Goal: Task Accomplishment & Management: Manage account settings

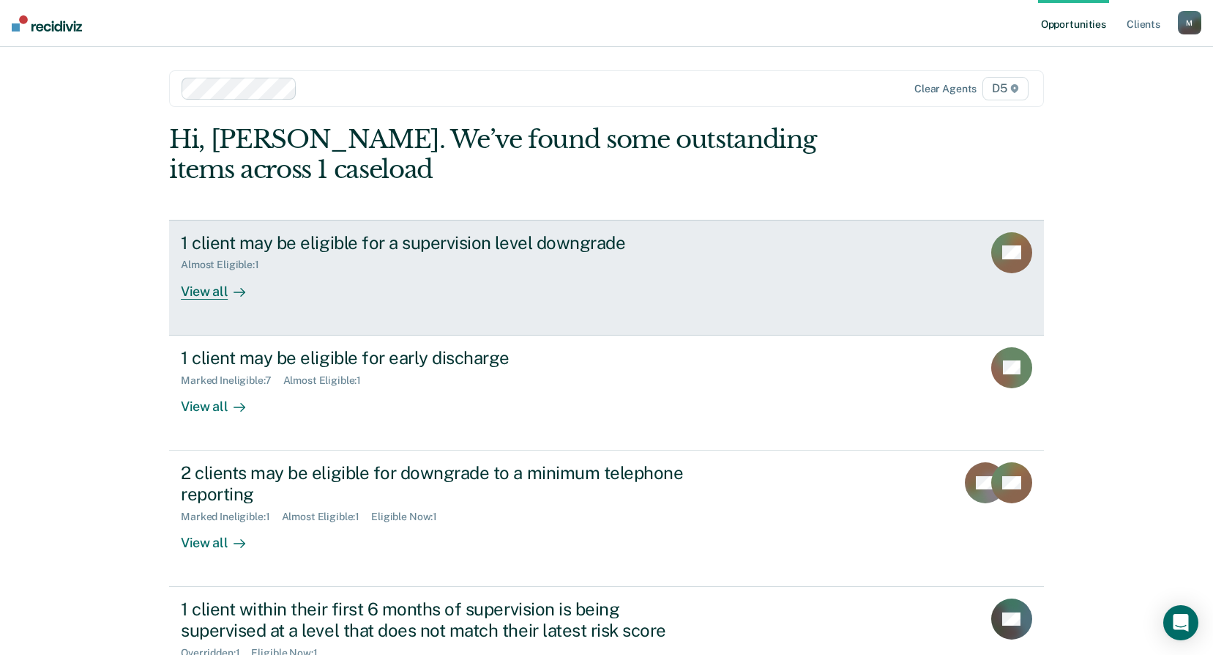
click at [203, 288] on div "View all" at bounding box center [222, 285] width 82 height 29
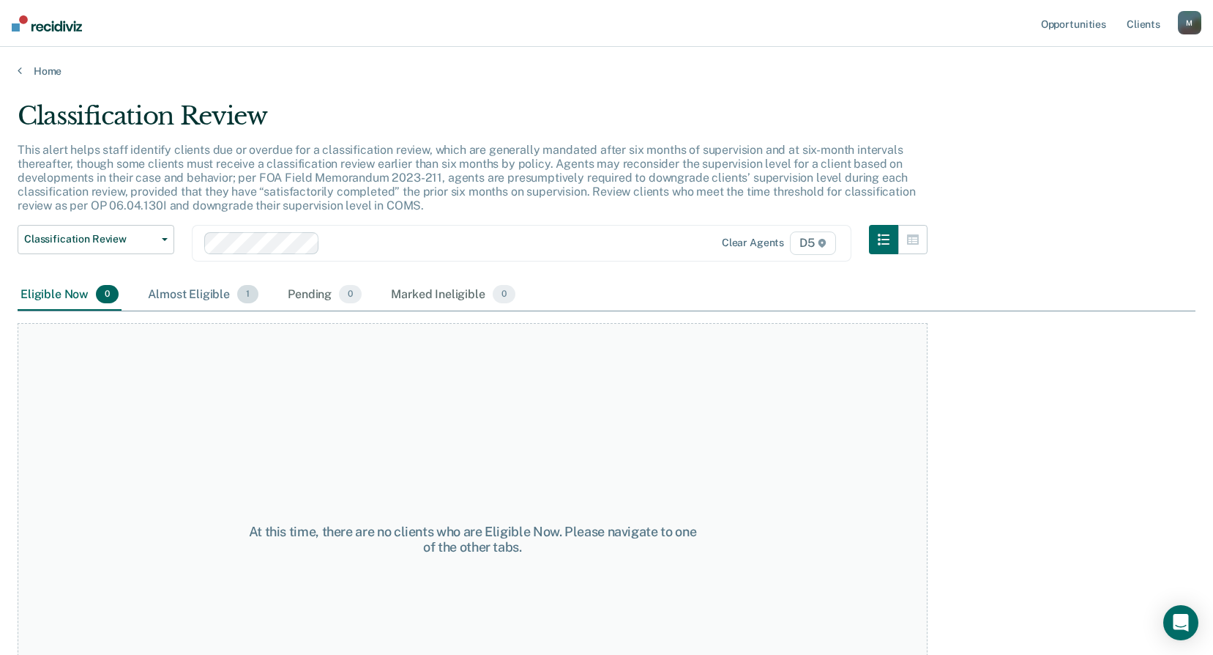
click at [196, 292] on div "Almost Eligible 1" at bounding box center [203, 295] width 116 height 32
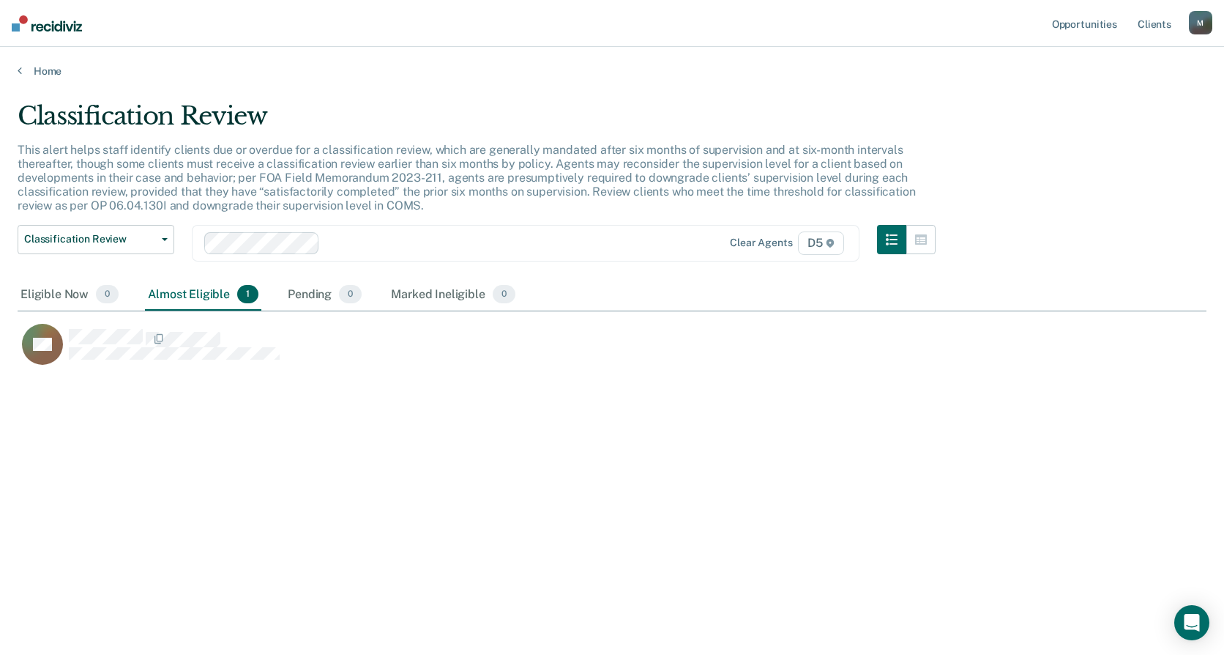
scroll to position [433, 1178]
click at [57, 298] on div "Eligible Now 0" at bounding box center [70, 295] width 104 height 32
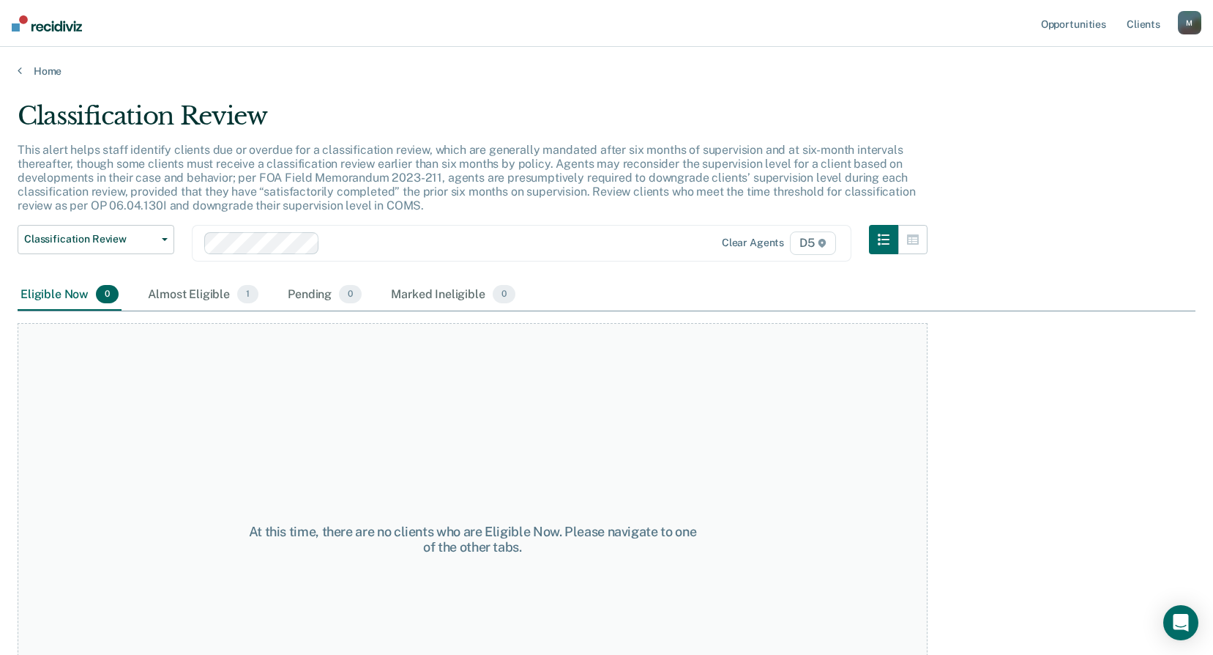
click at [18, 64] on div "Home" at bounding box center [606, 62] width 1213 height 31
click at [22, 67] on link "Home" at bounding box center [607, 70] width 1178 height 13
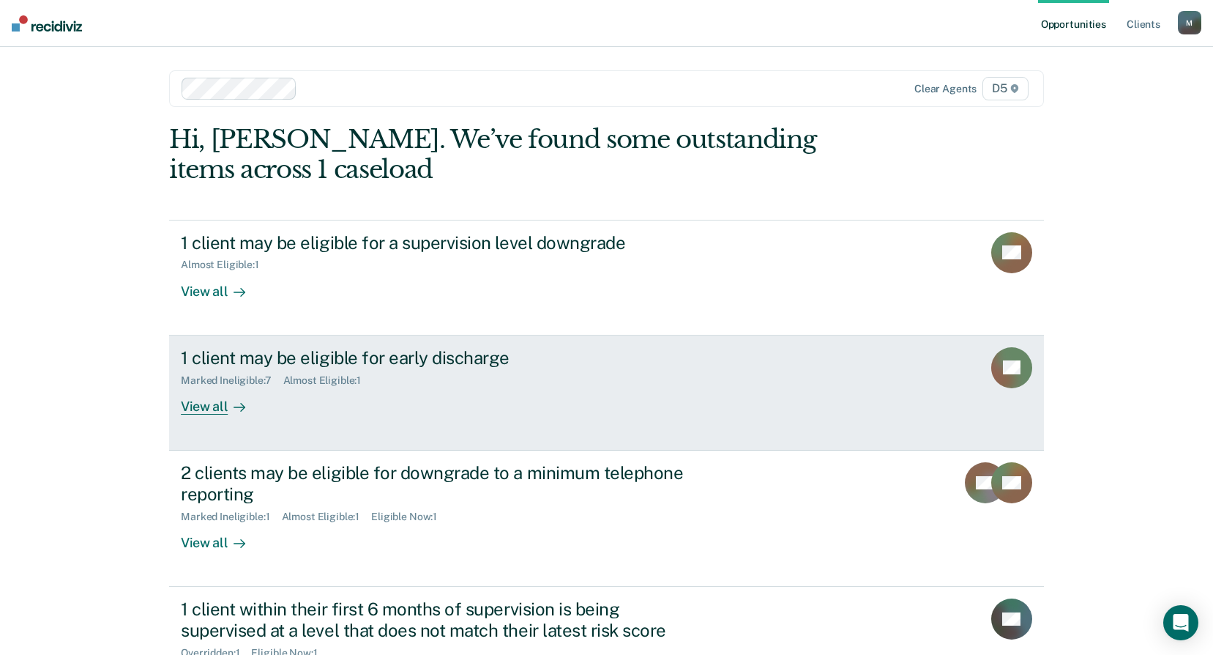
click at [197, 408] on div "View all" at bounding box center [222, 400] width 82 height 29
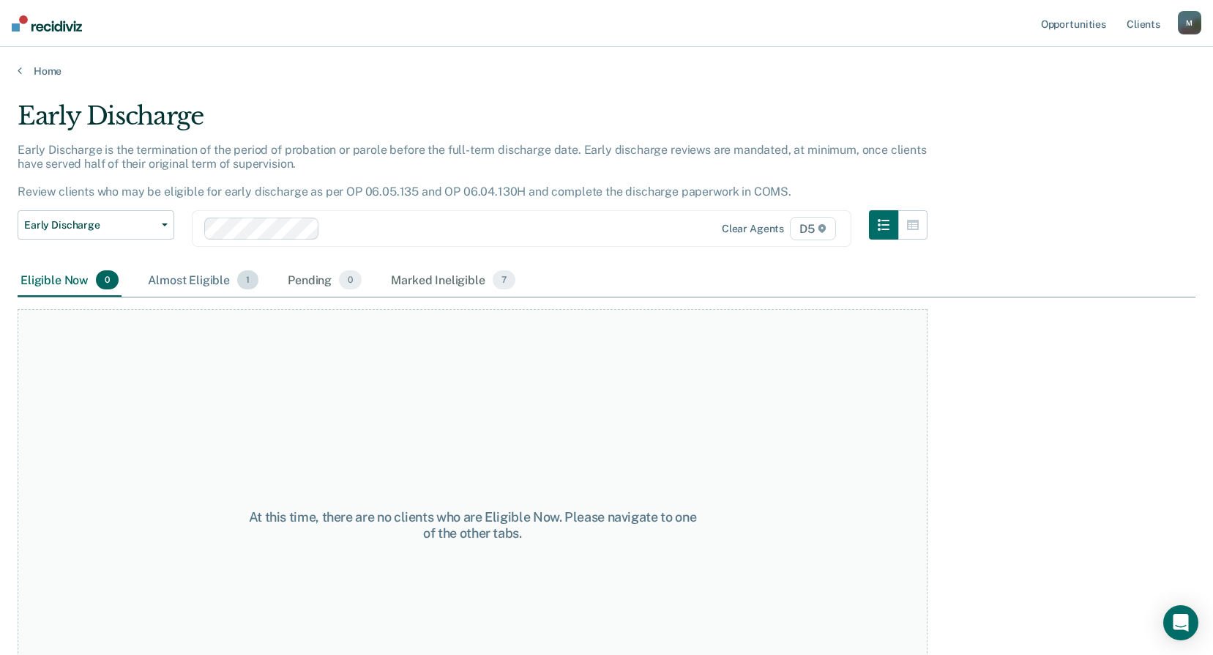
click at [187, 286] on div "Almost Eligible 1" at bounding box center [203, 280] width 116 height 32
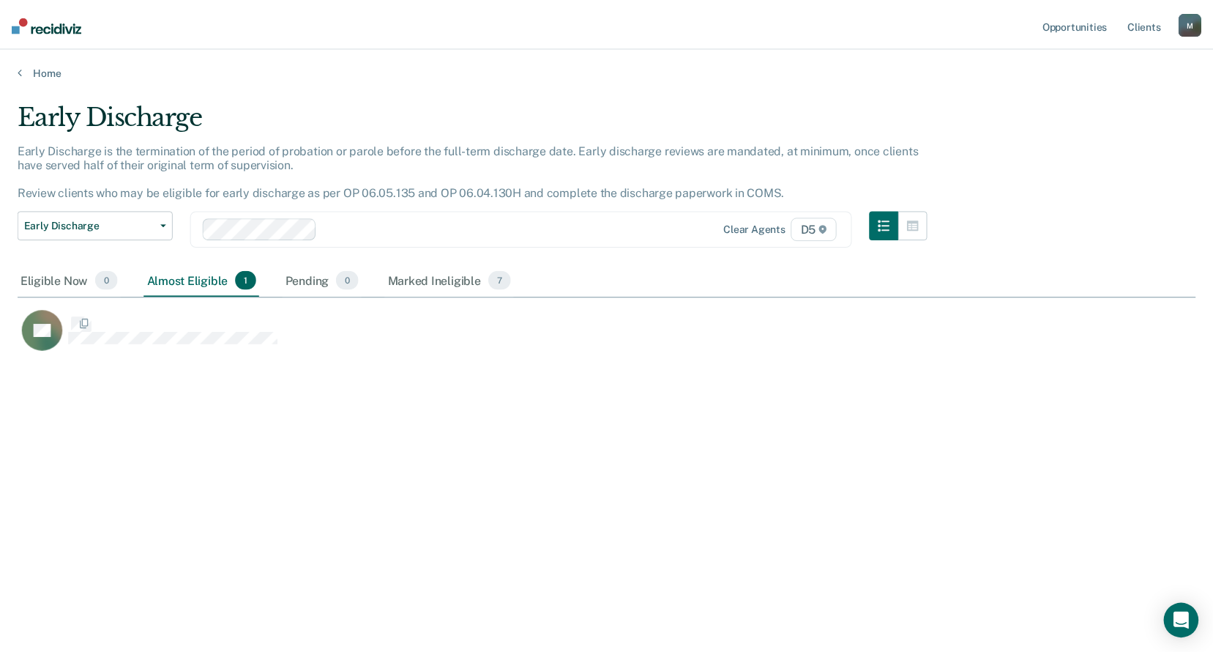
scroll to position [433, 1178]
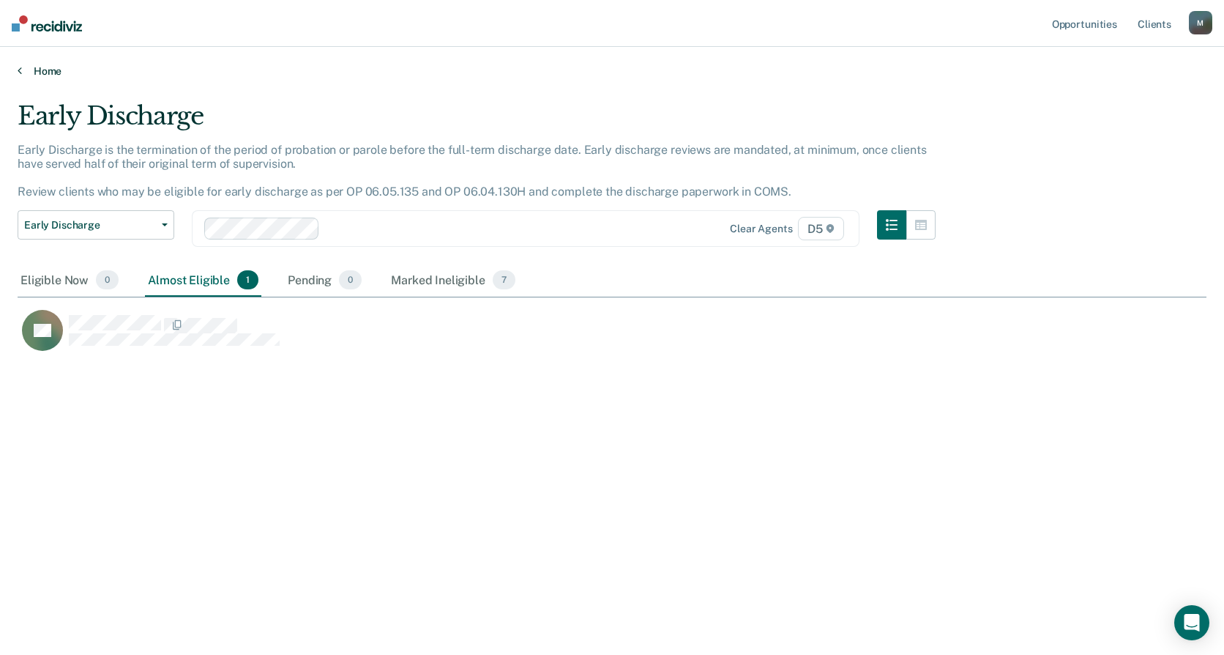
click at [21, 69] on icon at bounding box center [20, 70] width 4 height 12
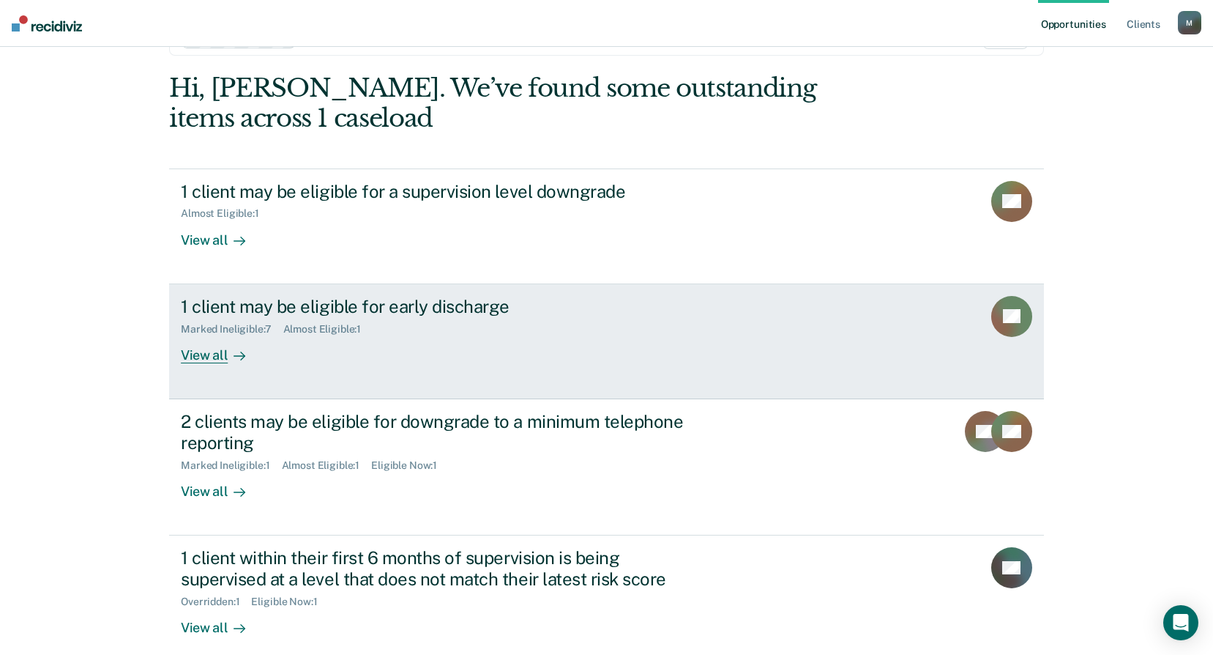
scroll to position [73, 0]
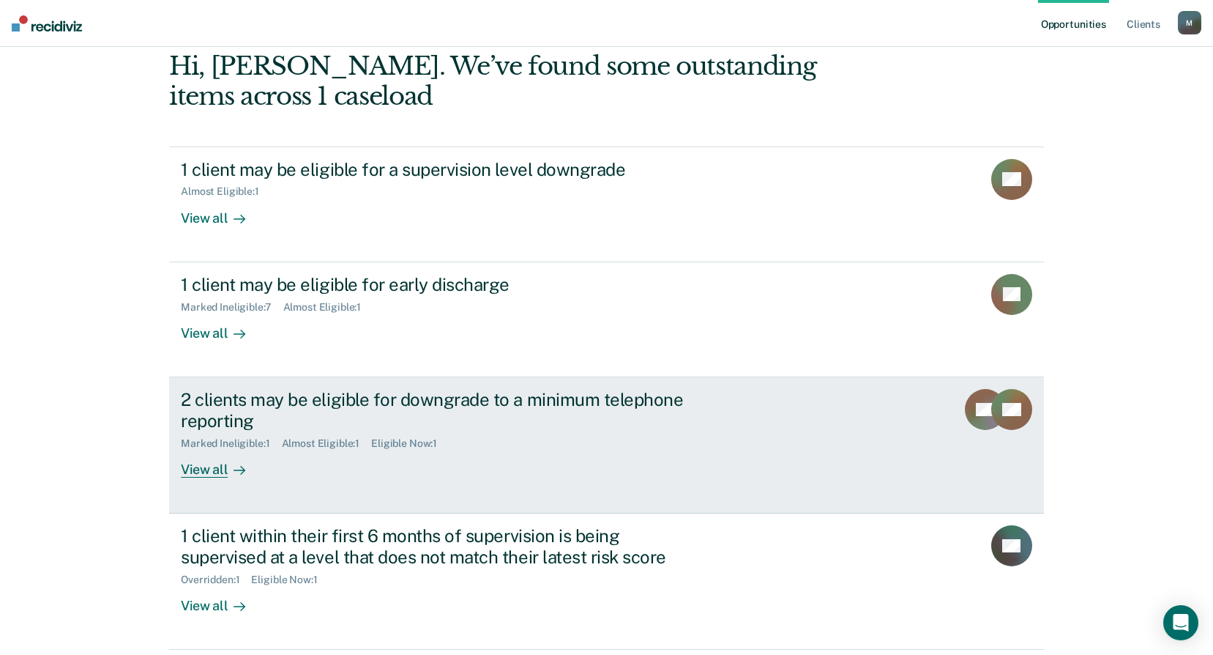
click at [198, 470] on div "View all" at bounding box center [222, 463] width 82 height 29
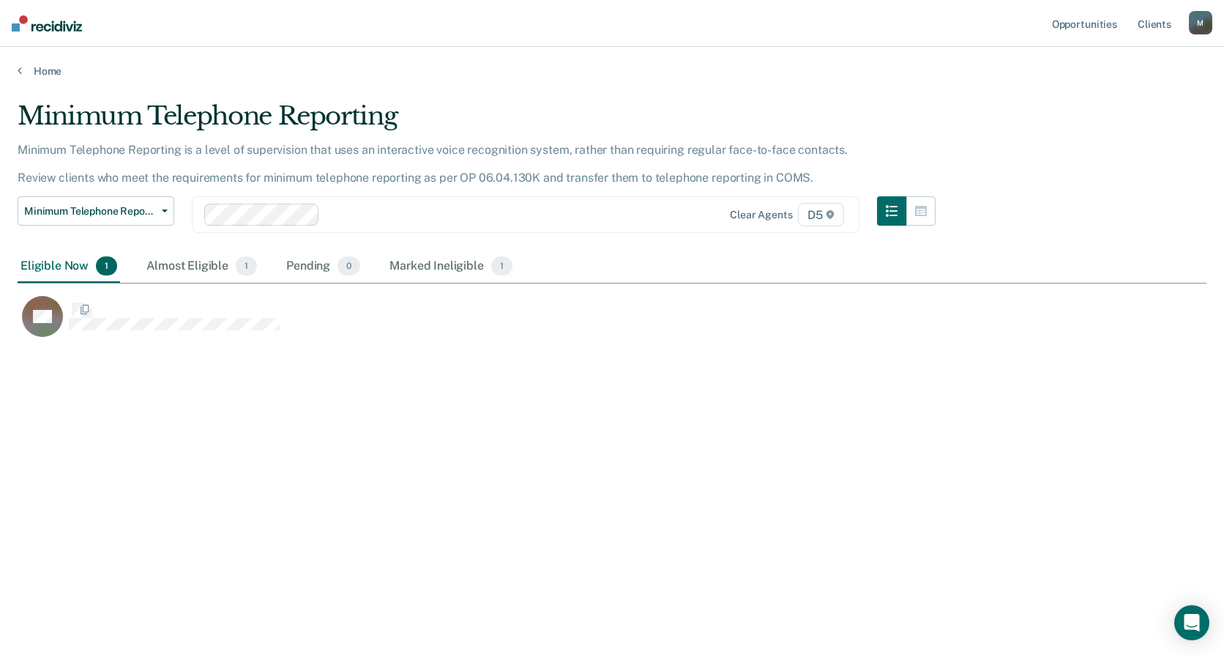
scroll to position [433, 1178]
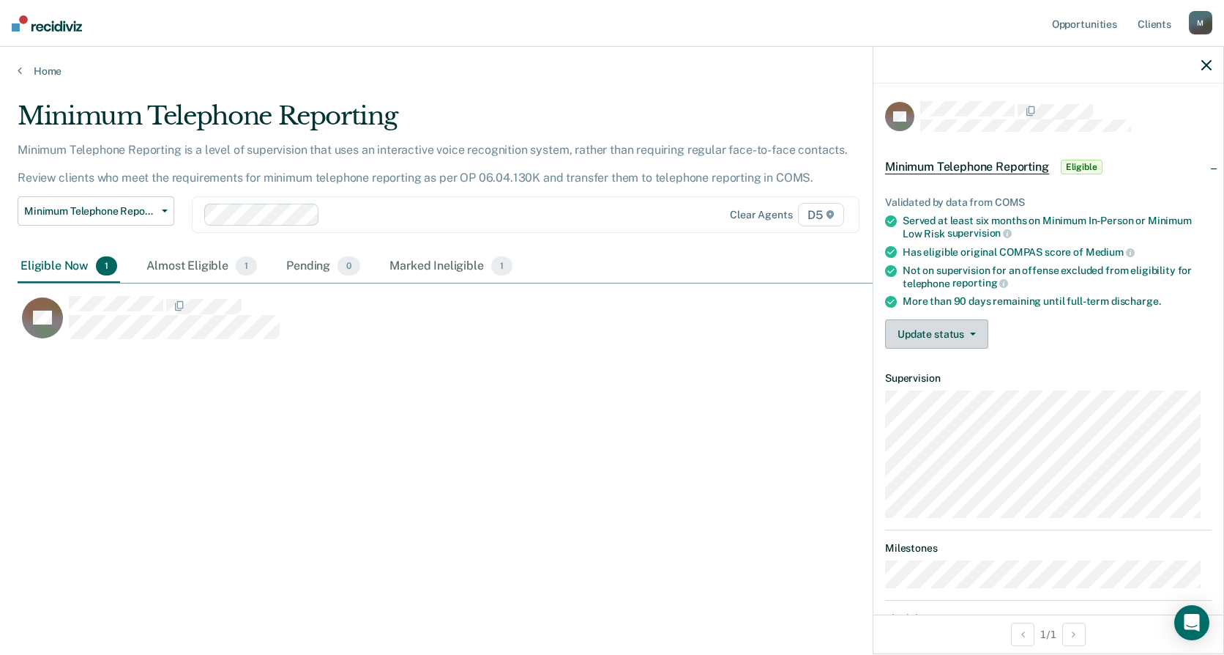
click at [938, 337] on button "Update status" at bounding box center [936, 333] width 103 height 29
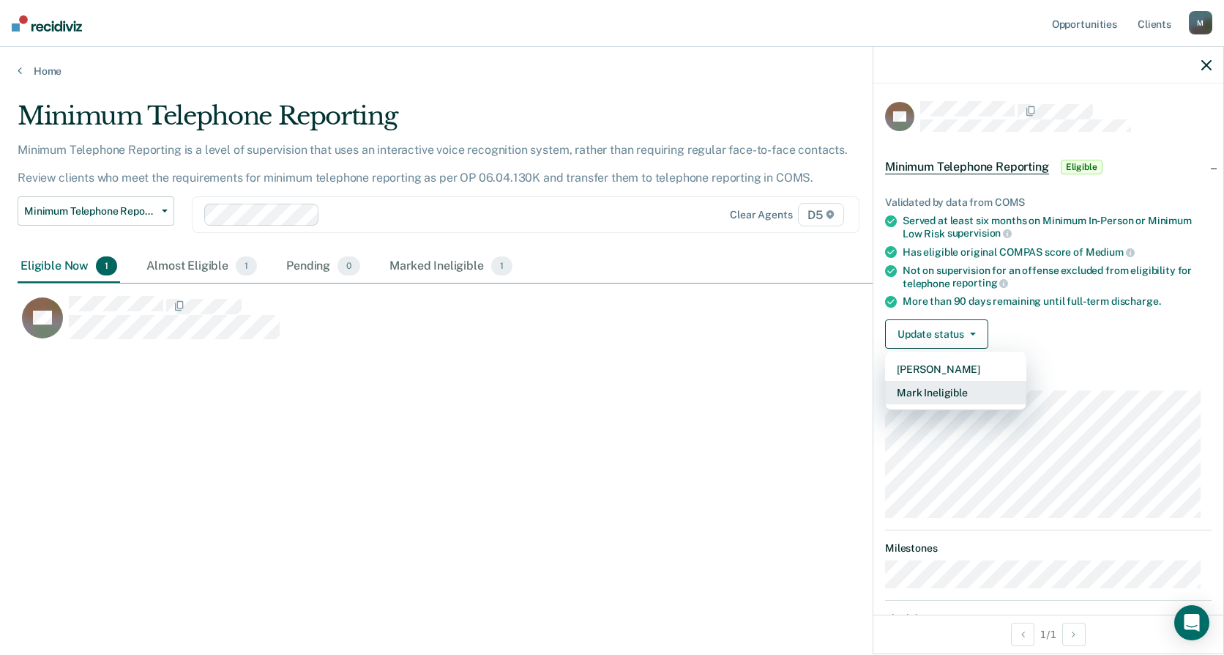
click at [935, 391] on button "Mark Ineligible" at bounding box center [955, 392] width 141 height 23
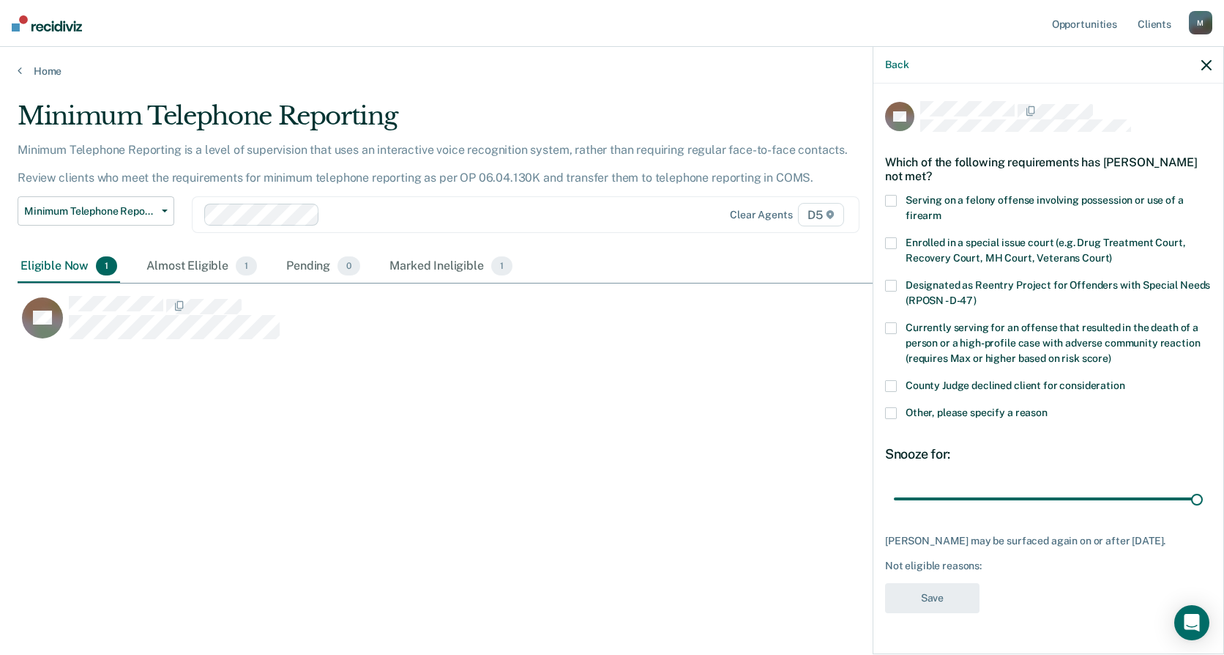
drag, startPoint x: 997, startPoint y: 497, endPoint x: 1224, endPoint y: 450, distance: 231.1
type input "90"
click at [1203, 486] on input "range" at bounding box center [1048, 499] width 309 height 26
click at [893, 412] on span at bounding box center [891, 413] width 12 height 12
click at [1048, 407] on input "Other, please specify a reason" at bounding box center [1048, 407] width 0 height 0
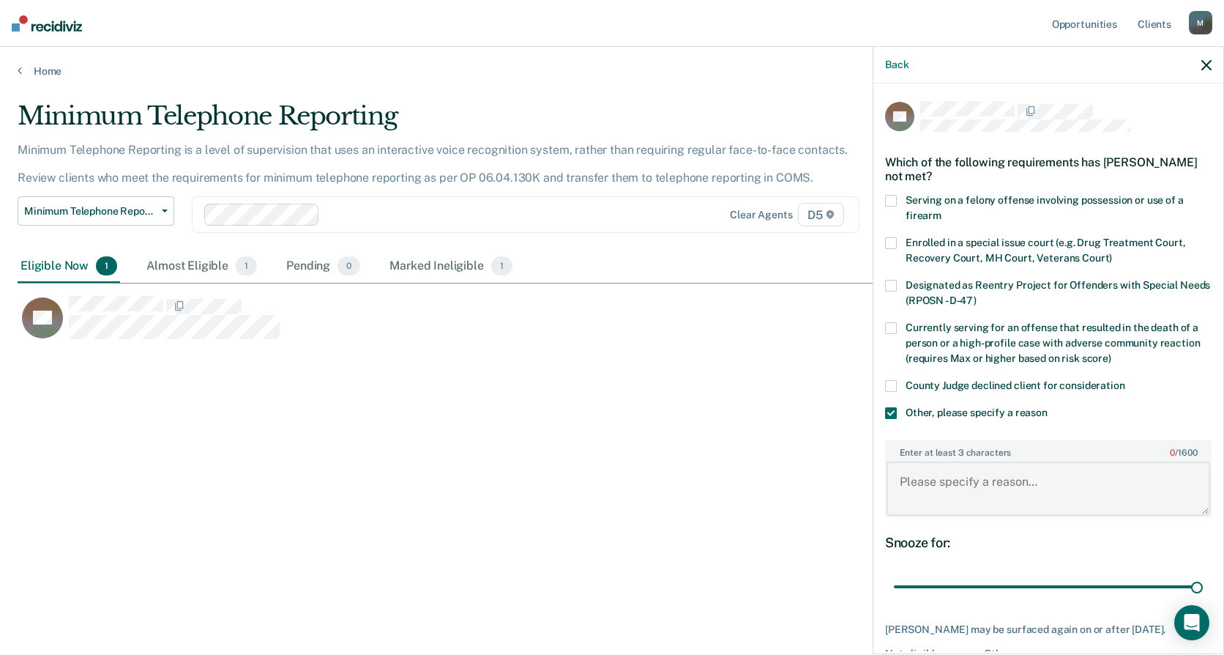
click at [910, 491] on textarea "Enter at least 3 characters 0 / 1600" at bounding box center [1049, 488] width 324 height 54
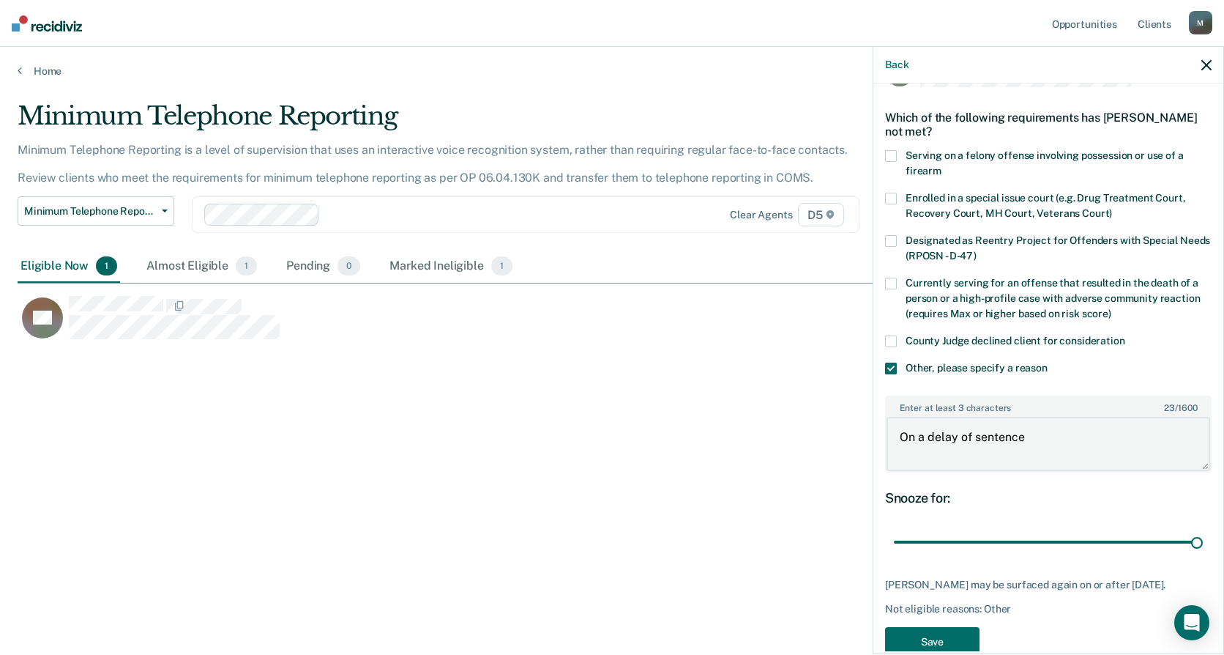
scroll to position [88, 0]
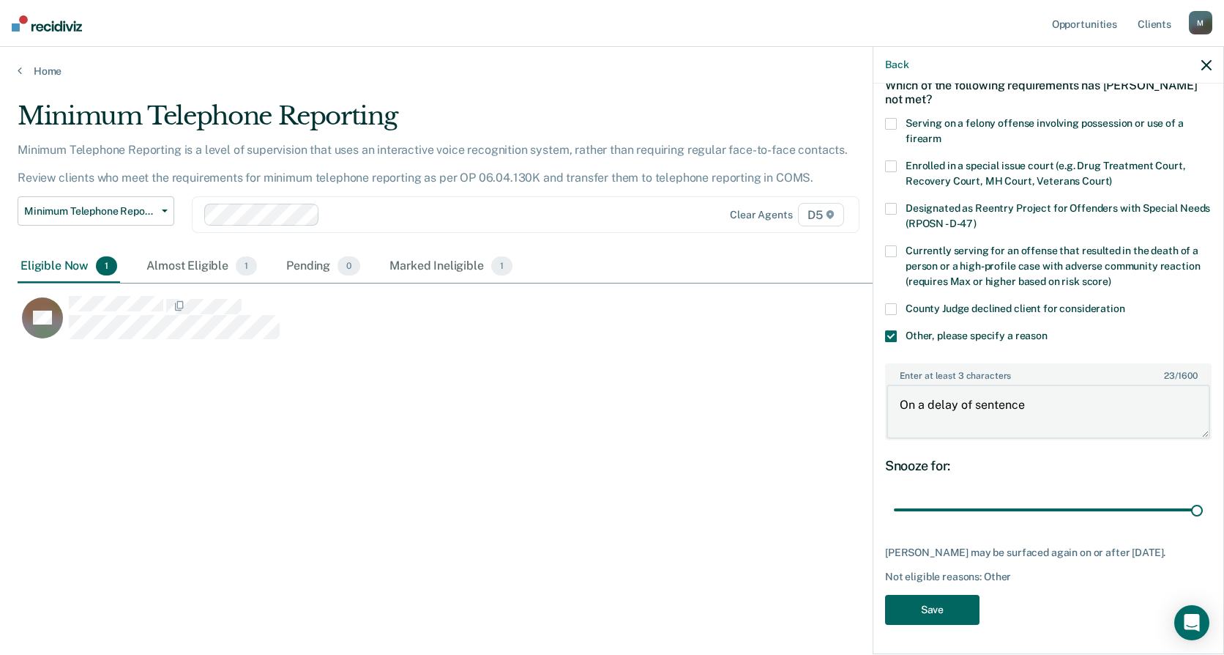
type textarea "On a delay of sentence"
click at [923, 608] on button "Save" at bounding box center [932, 610] width 94 height 30
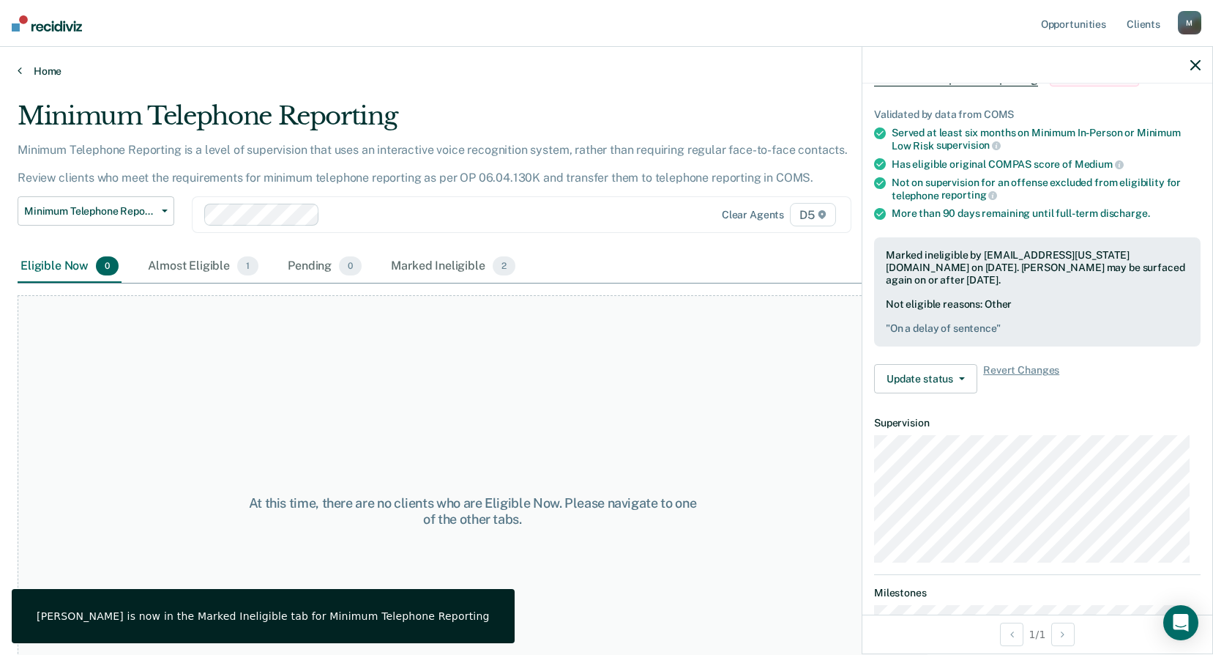
click at [18, 68] on icon at bounding box center [20, 70] width 4 height 12
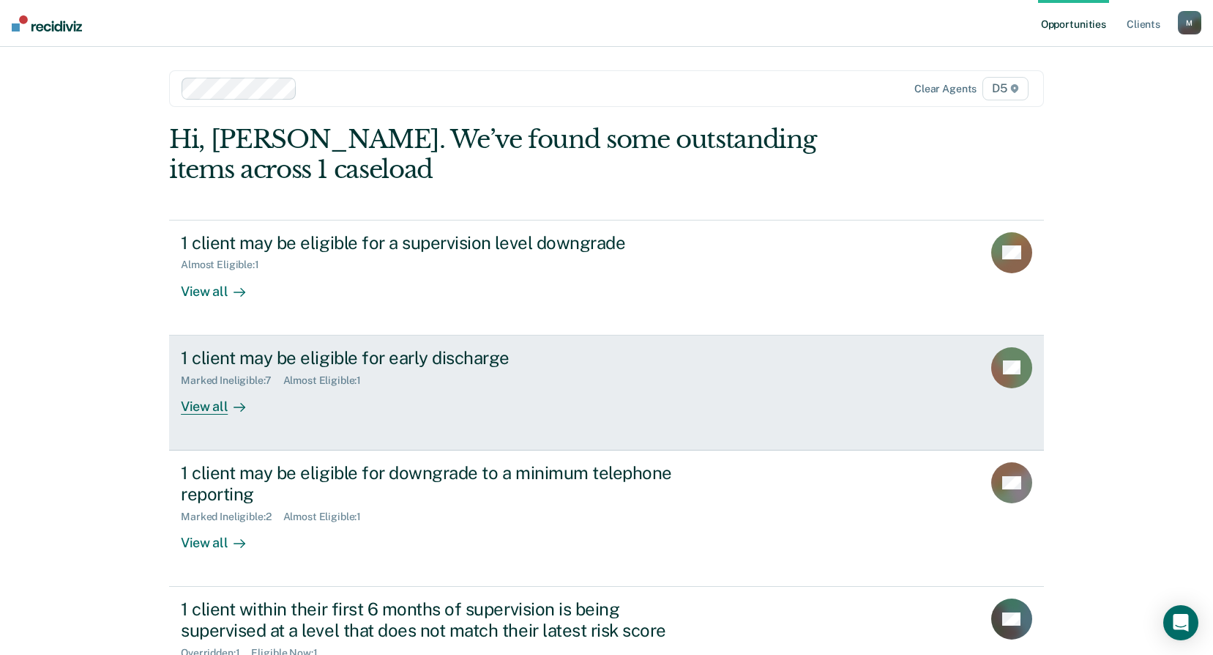
click at [203, 403] on div "View all" at bounding box center [222, 400] width 82 height 29
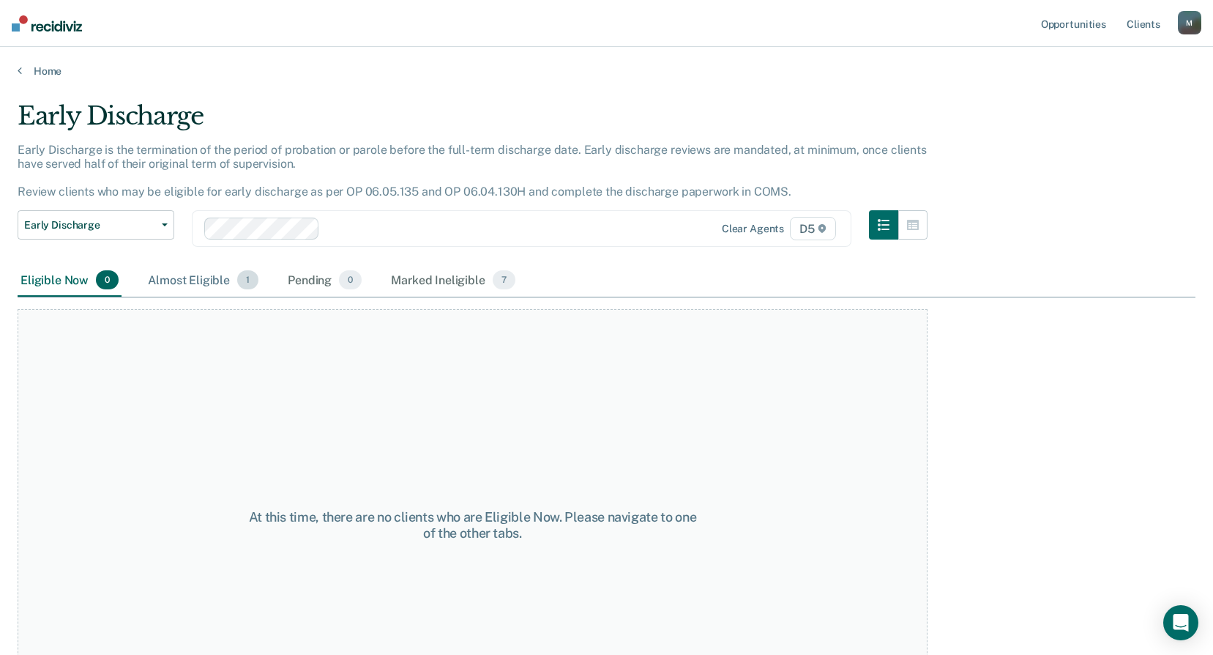
click at [200, 281] on div "Almost Eligible 1" at bounding box center [203, 280] width 116 height 32
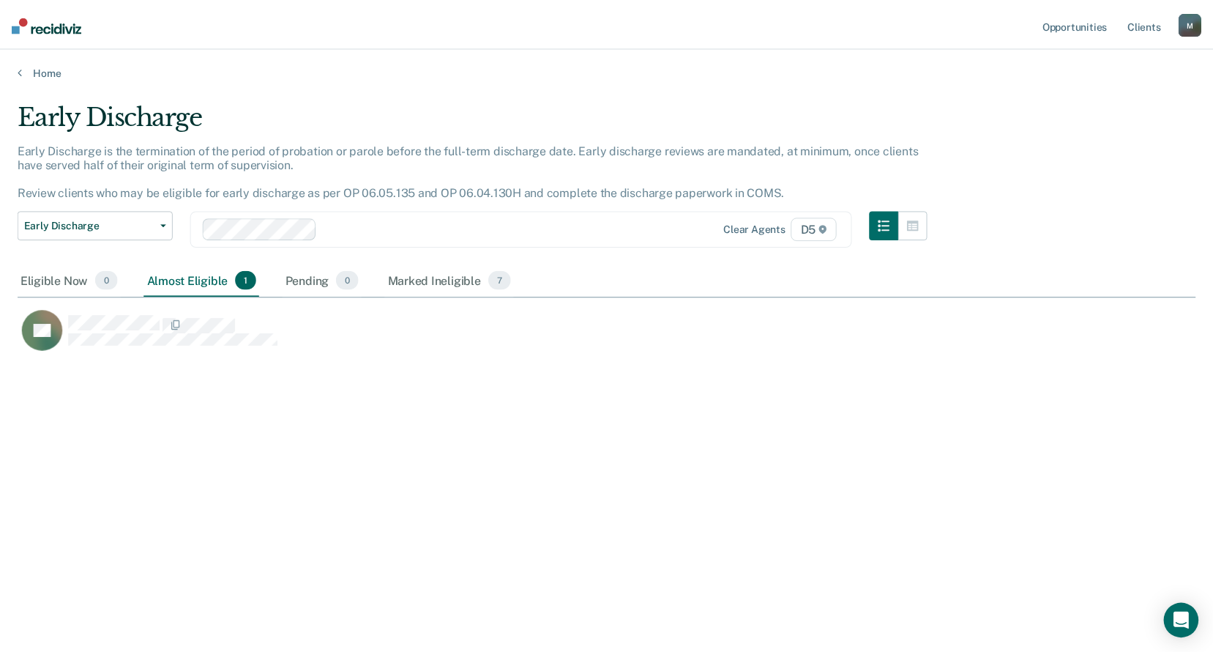
scroll to position [433, 1178]
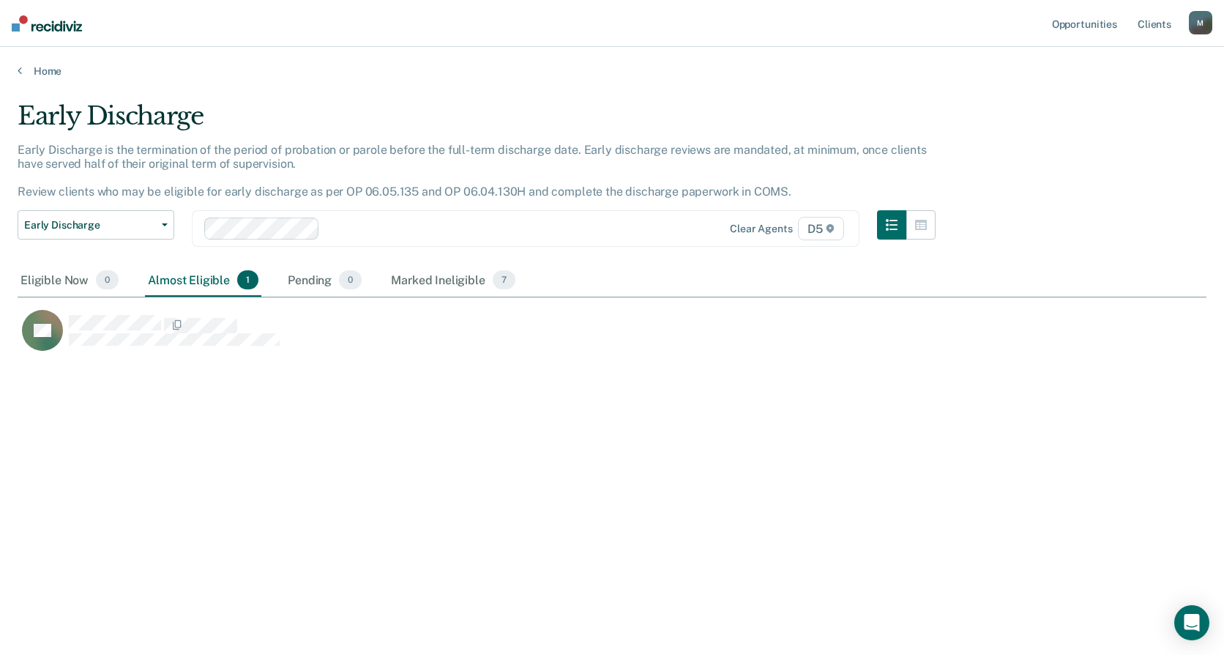
click at [17, 69] on div "Home" at bounding box center [612, 62] width 1224 height 31
click at [15, 67] on div "Home" at bounding box center [612, 62] width 1224 height 31
click at [21, 69] on icon at bounding box center [20, 70] width 4 height 12
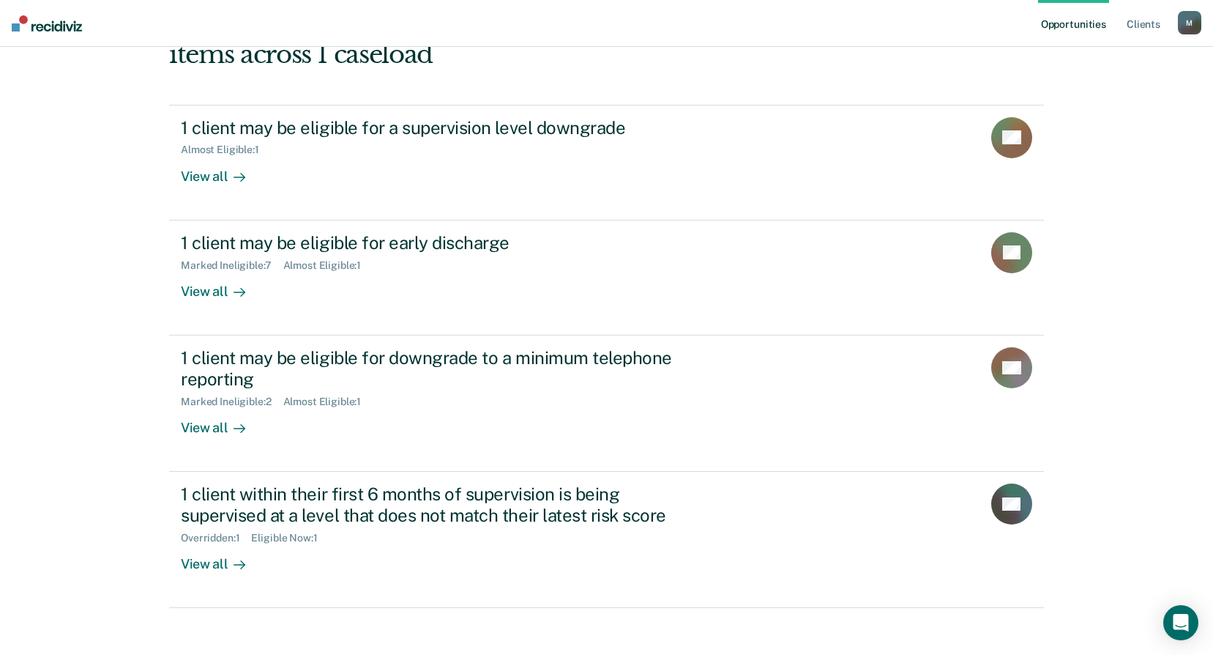
scroll to position [127, 0]
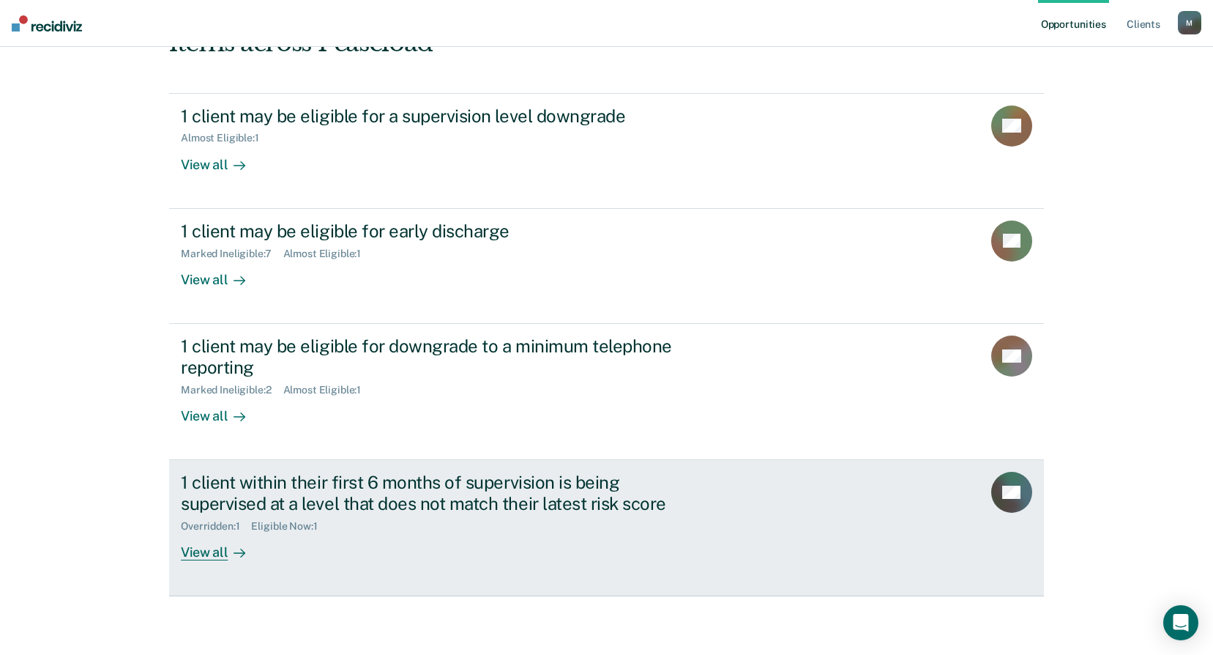
click at [196, 554] on div "View all" at bounding box center [222, 546] width 82 height 29
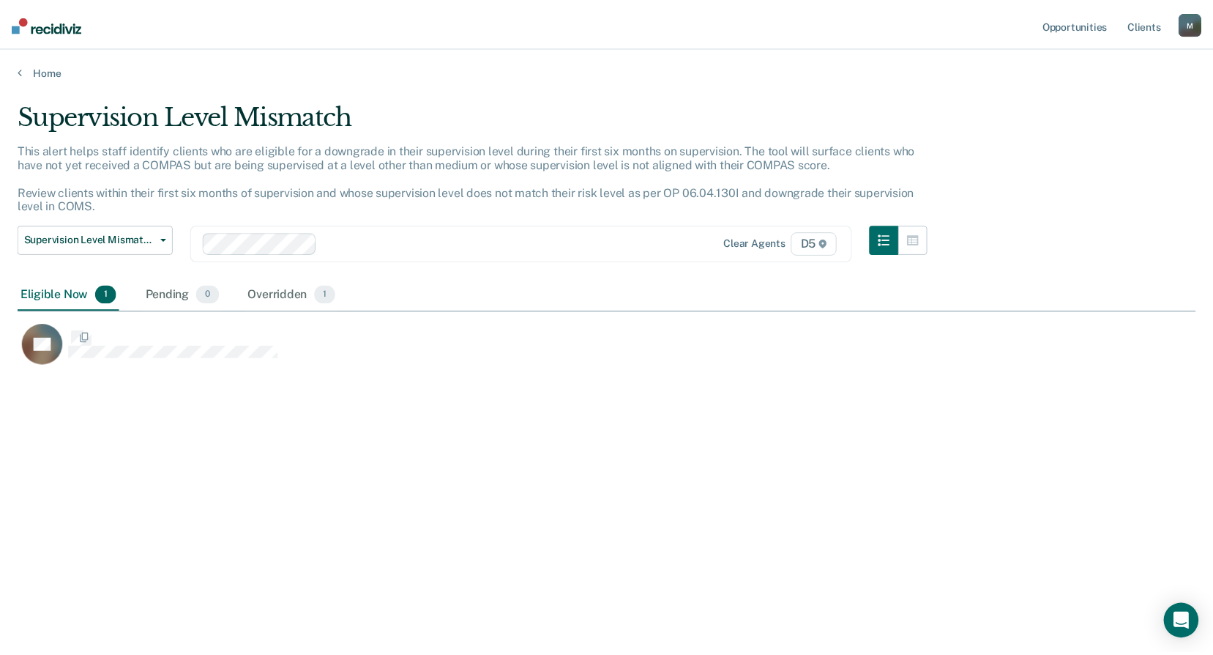
scroll to position [433, 1178]
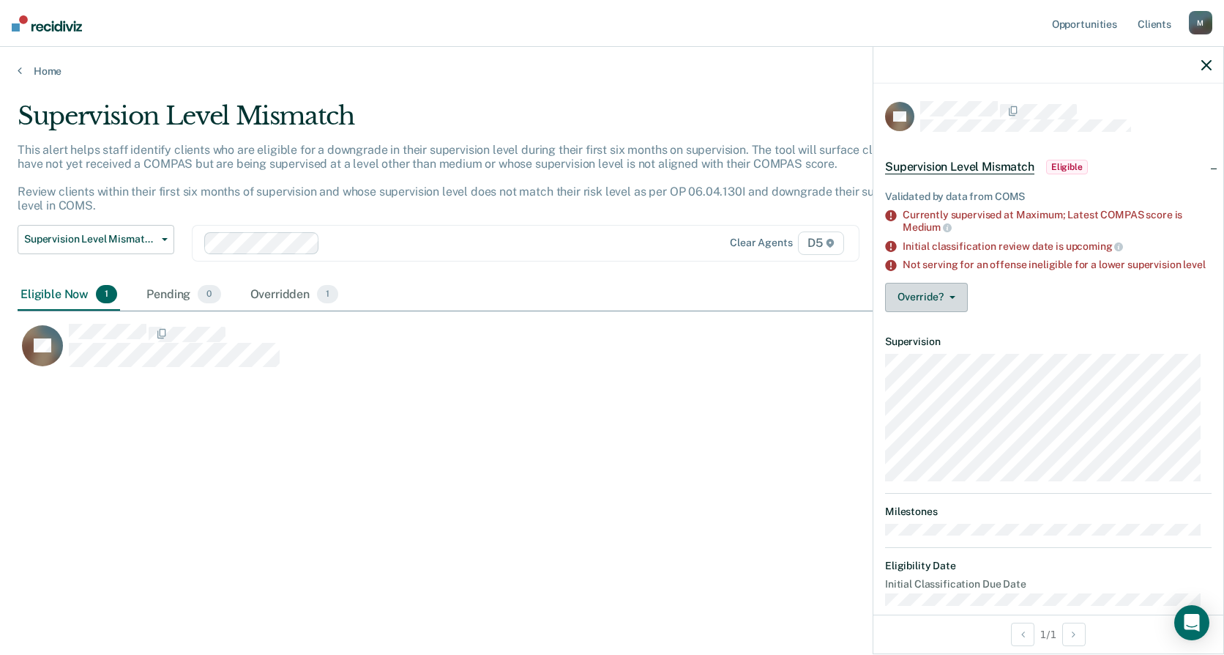
click at [929, 298] on button "Override?" at bounding box center [926, 297] width 83 height 29
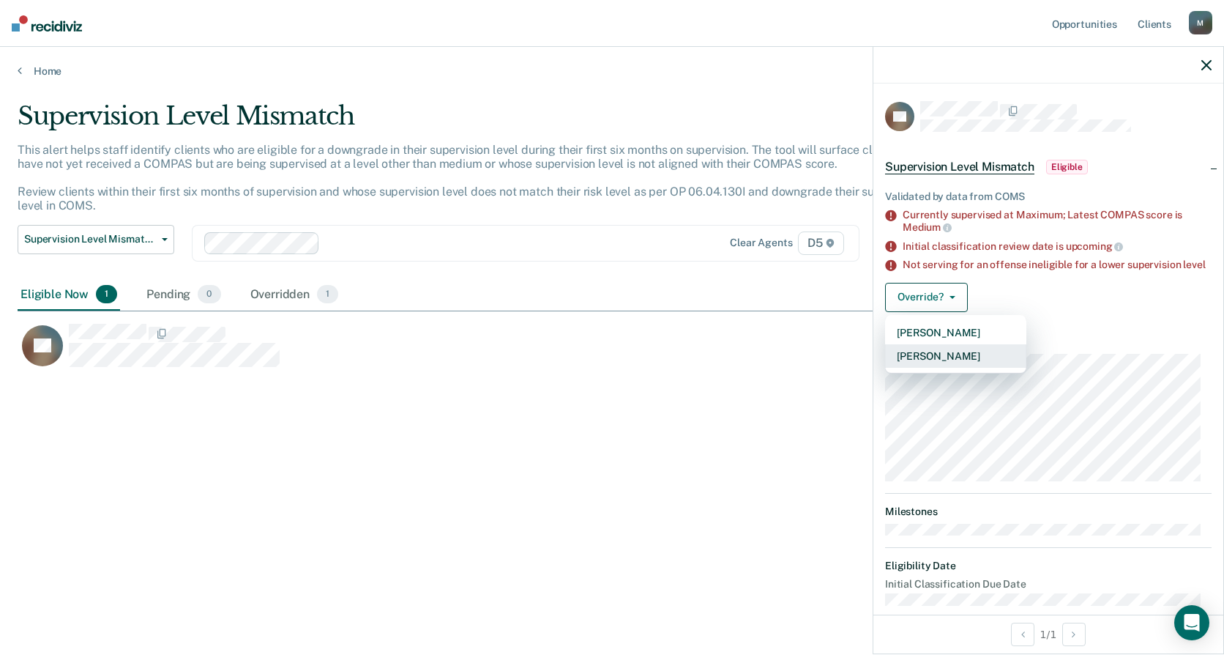
click at [933, 368] on button "[PERSON_NAME]" at bounding box center [955, 355] width 141 height 23
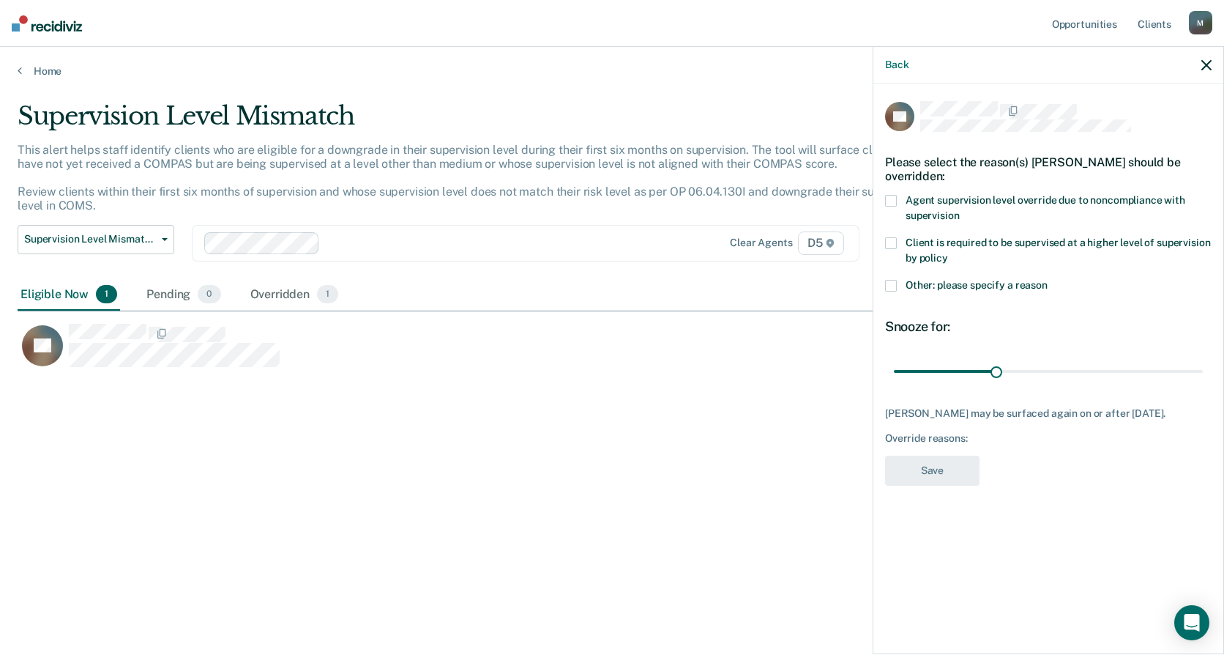
click at [889, 284] on span at bounding box center [891, 286] width 12 height 12
click at [1048, 280] on input "Other: please specify a reason" at bounding box center [1048, 280] width 0 height 0
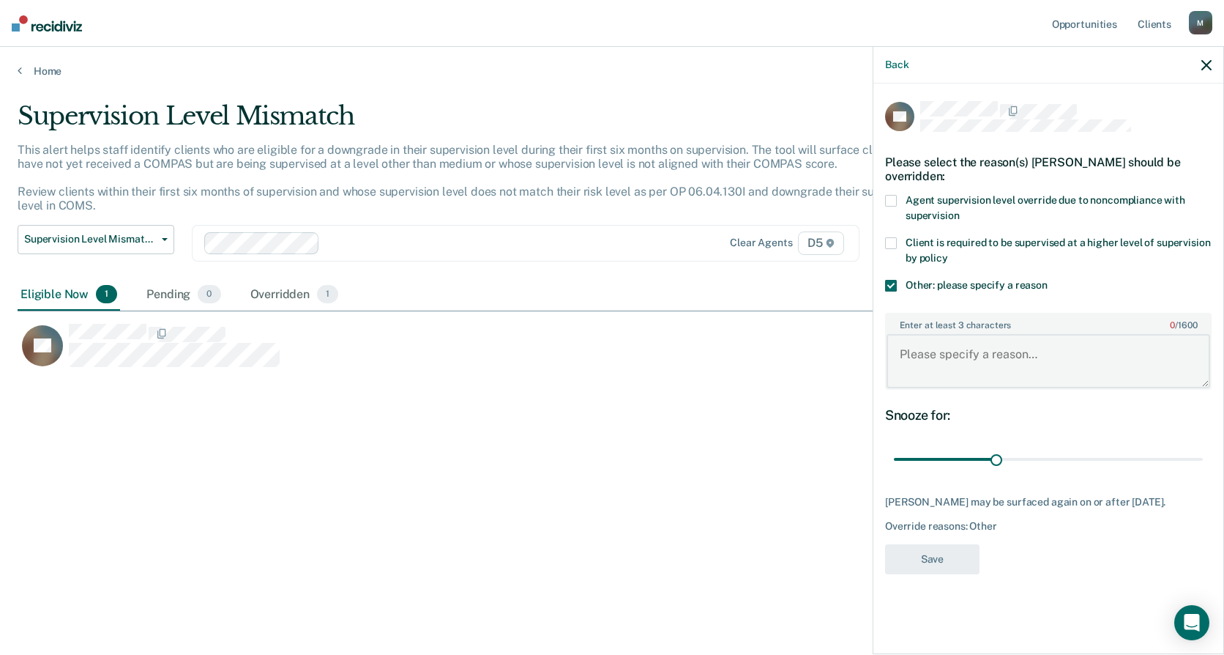
click at [909, 337] on textarea "Enter at least 3 characters 0 / 1600" at bounding box center [1049, 361] width 324 height 54
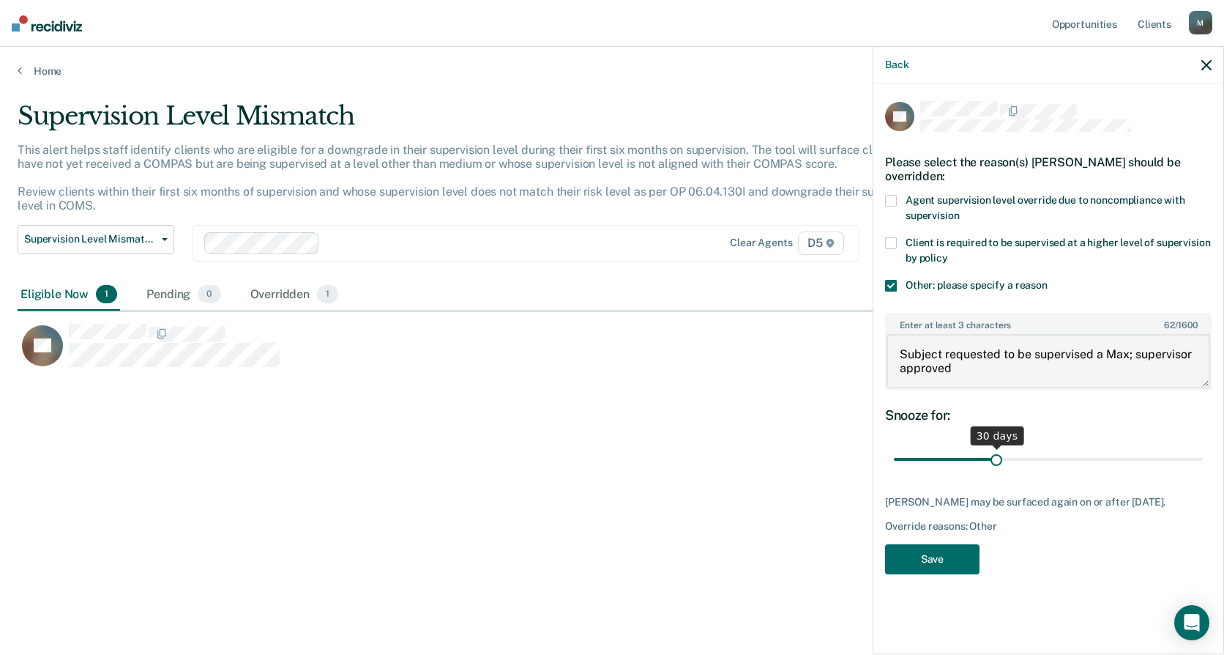
type textarea "Subject requested to be supervised a Max; supervisor approved"
drag, startPoint x: 996, startPoint y: 456, endPoint x: 1227, endPoint y: 441, distance: 231.2
type input "90"
click at [1203, 447] on input "range" at bounding box center [1048, 460] width 309 height 26
click at [964, 562] on button "Save" at bounding box center [932, 559] width 94 height 30
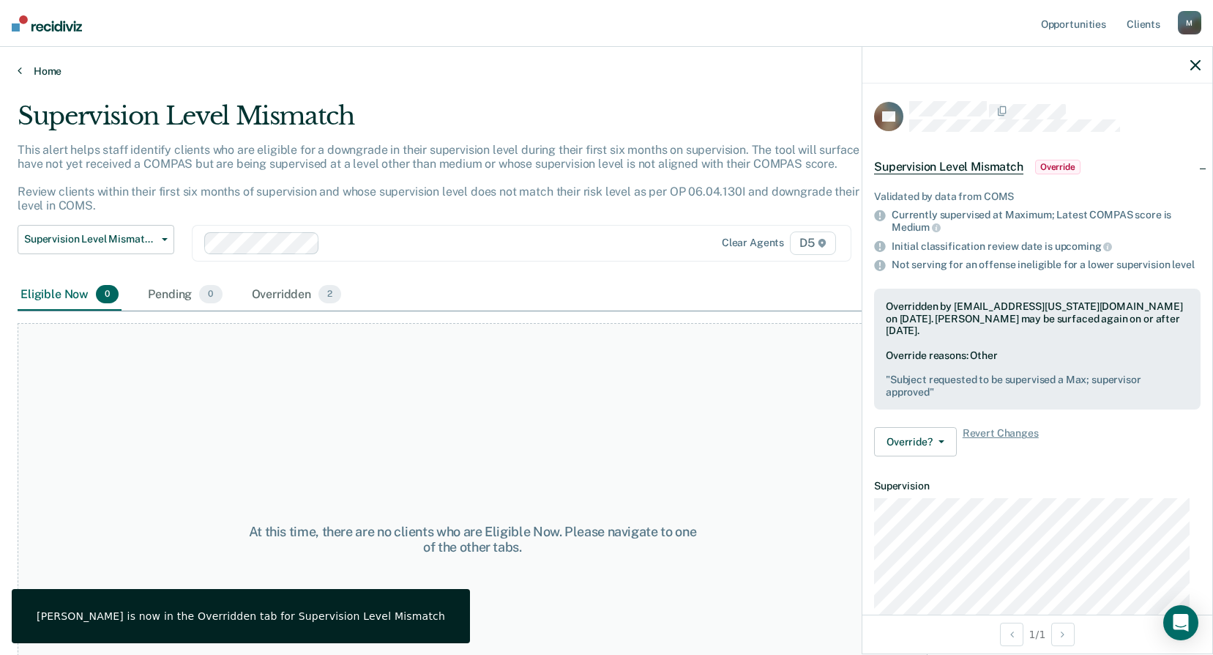
click at [21, 70] on icon at bounding box center [20, 70] width 4 height 12
